Goal: Navigation & Orientation: Go to known website

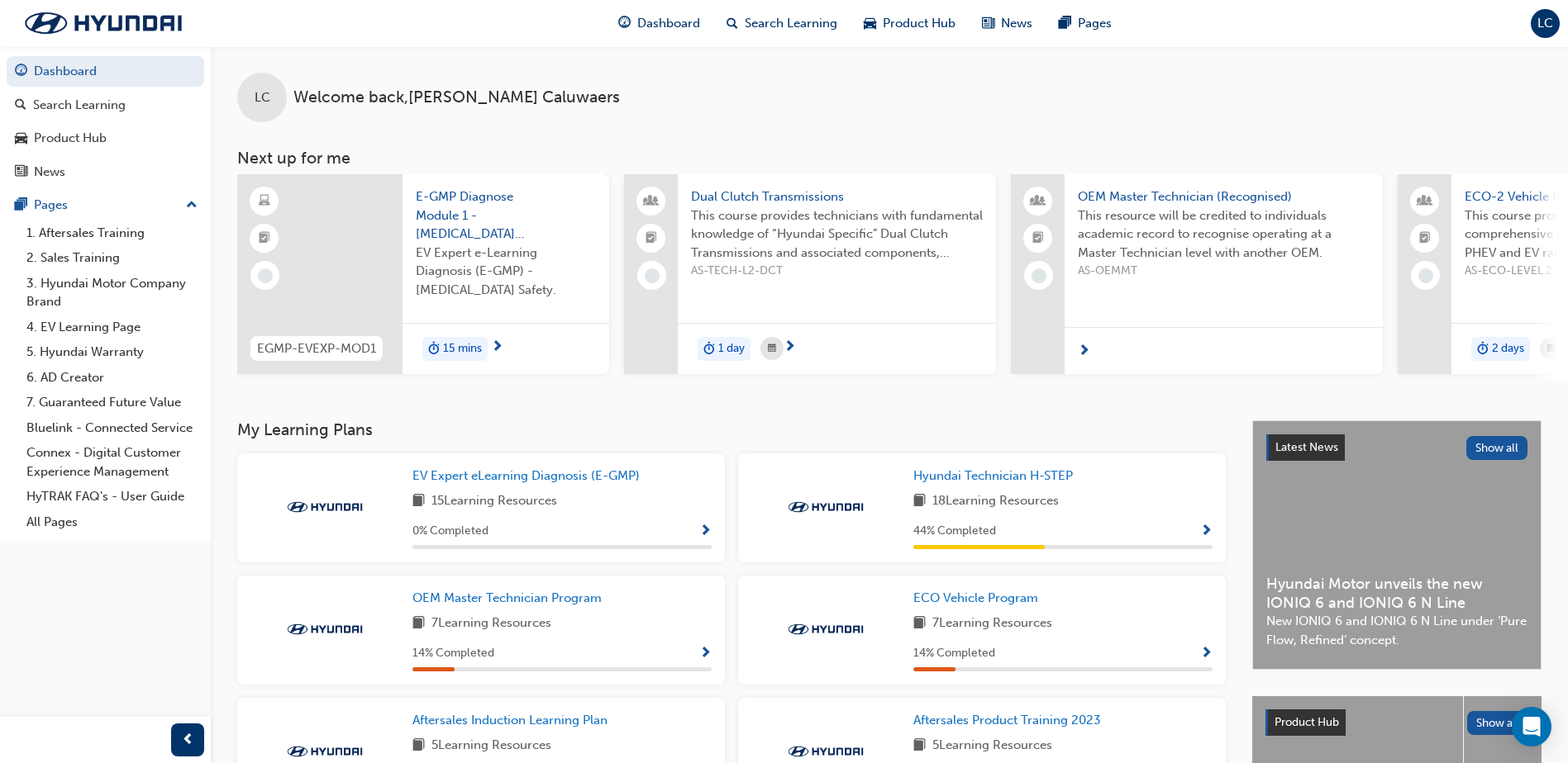
click at [1550, 21] on span "LC" at bounding box center [1545, 23] width 15 height 19
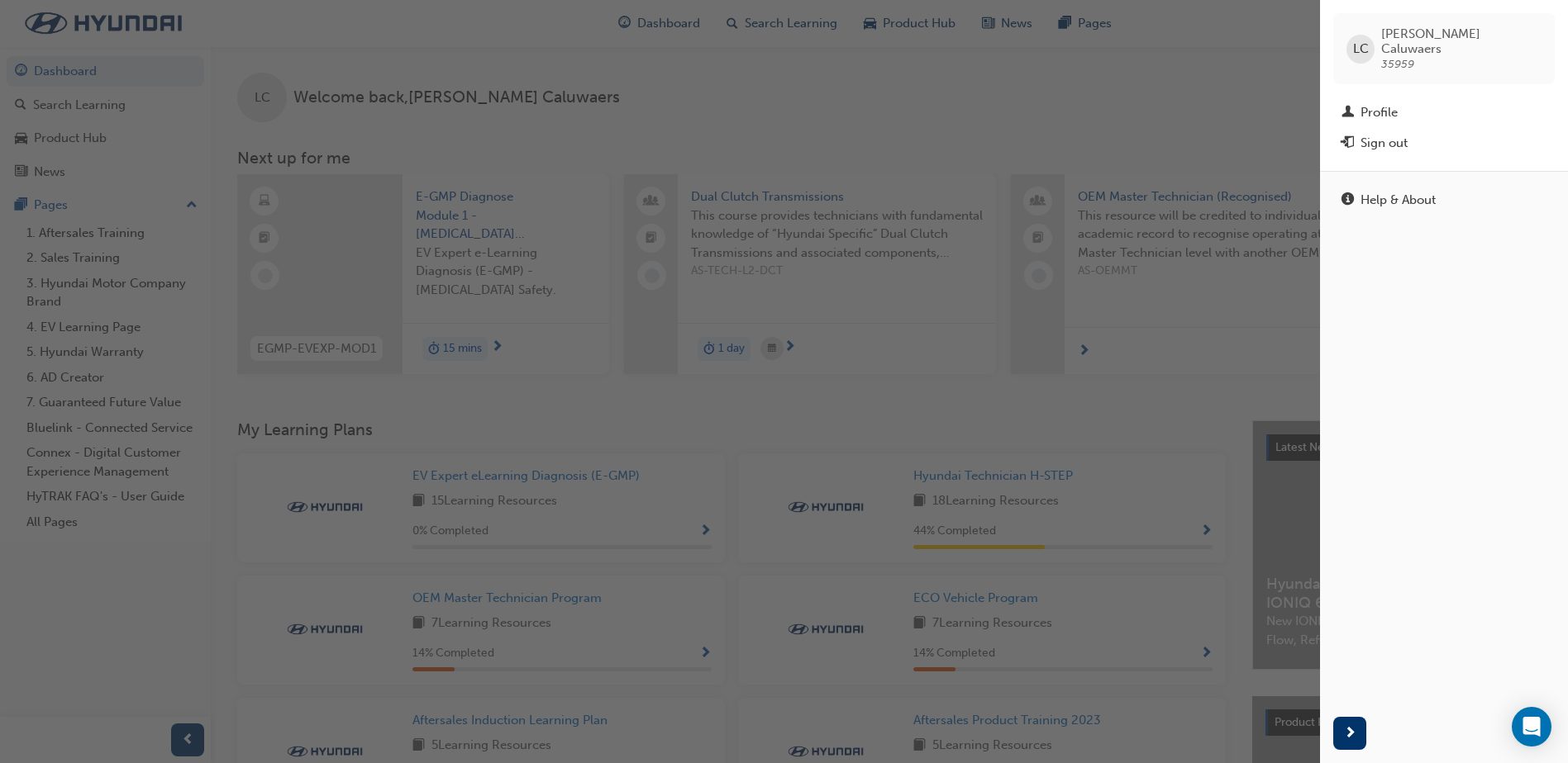
click at [1407, 134] on div "Sign out" at bounding box center [1443, 143] width 205 height 21
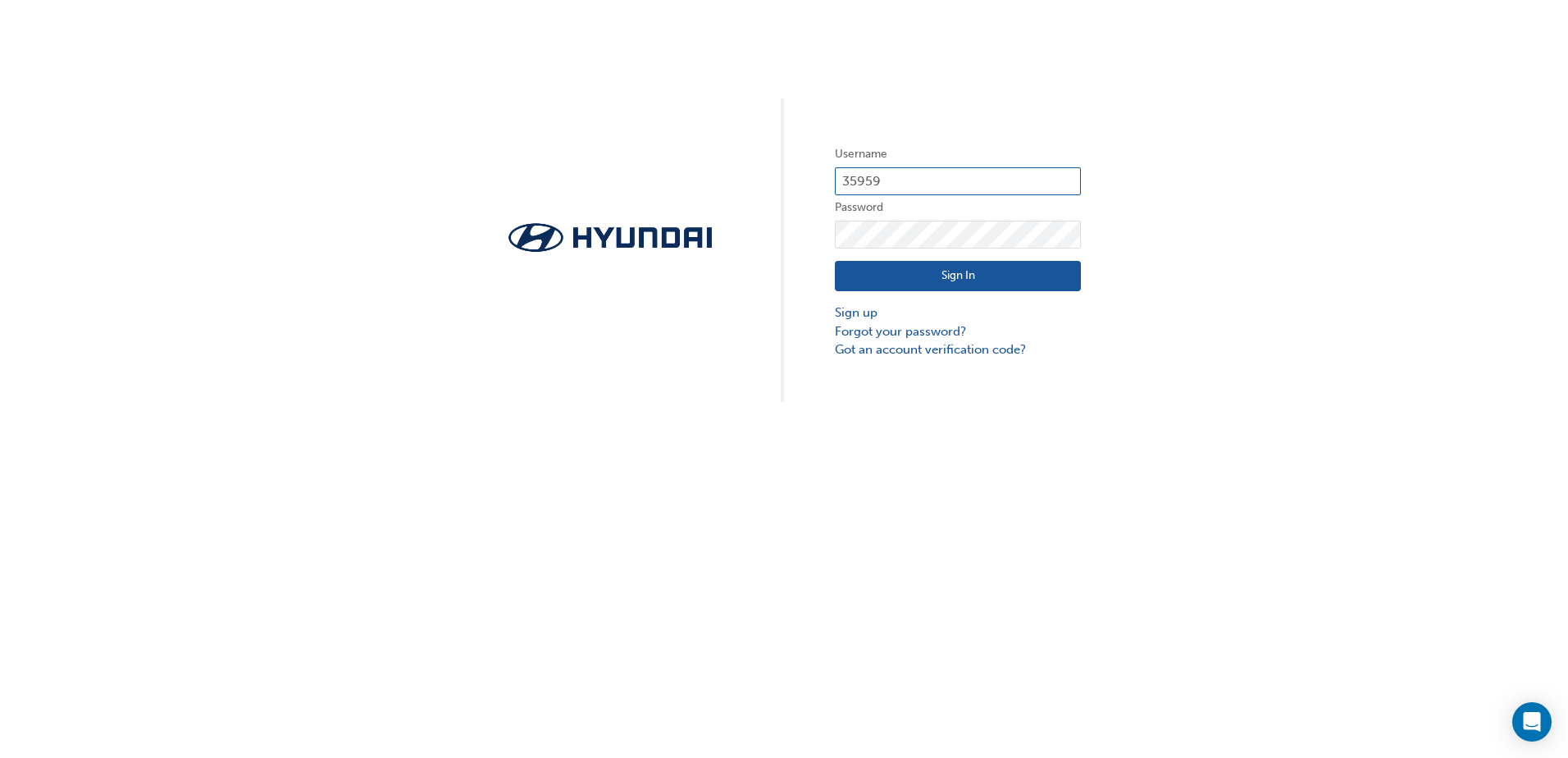
click at [897, 180] on input "35959" at bounding box center [957, 181] width 246 height 28
type input "22440"
click at [940, 271] on button "Sign In" at bounding box center [957, 276] width 246 height 31
type input "22440"
click at [955, 280] on button "Sign In" at bounding box center [957, 276] width 246 height 31
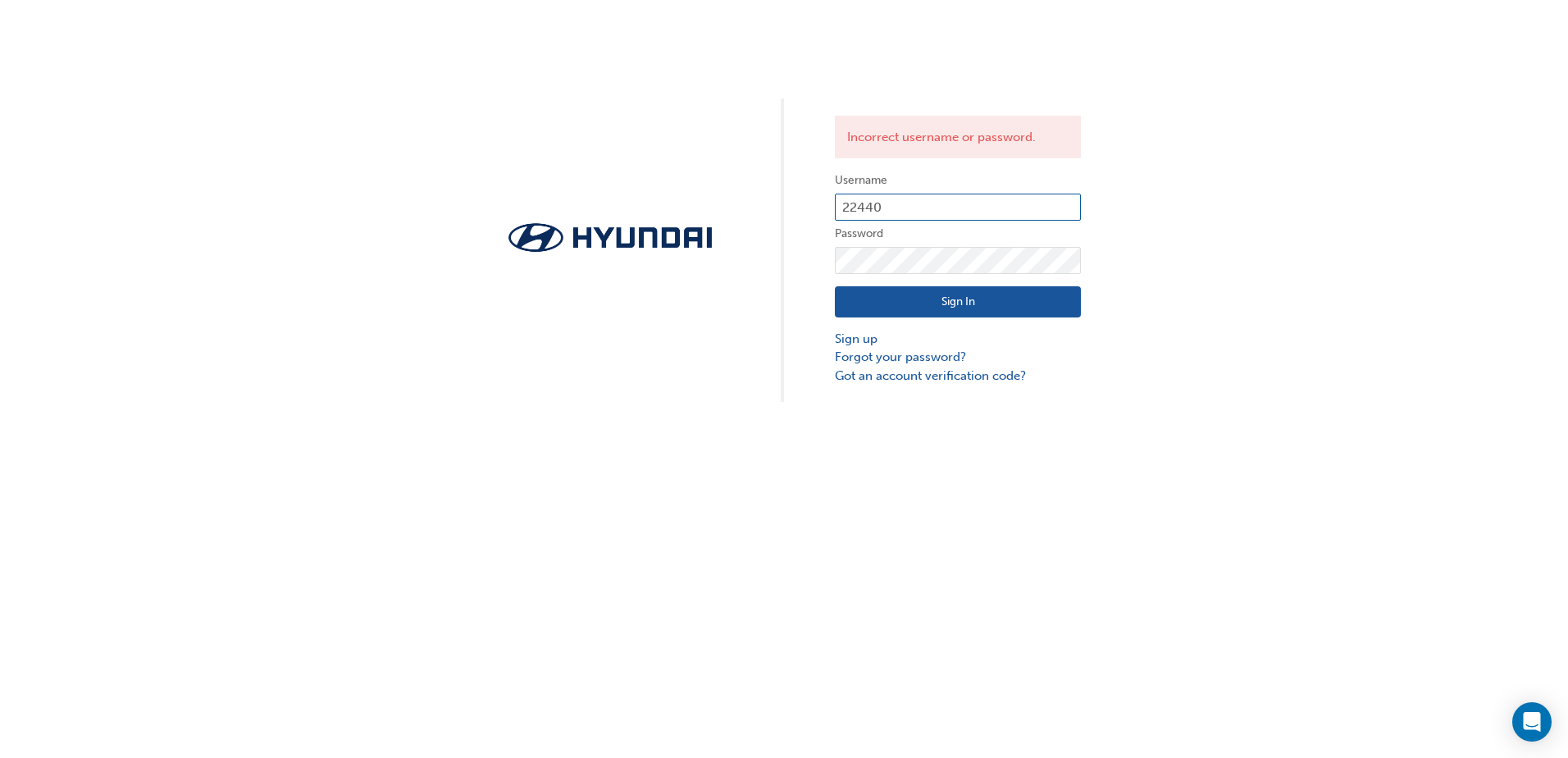
click at [898, 202] on input "22440" at bounding box center [957, 207] width 246 height 28
type input "26182"
click at [939, 304] on button "Sign In" at bounding box center [957, 301] width 246 height 31
